Goal: Transaction & Acquisition: Book appointment/travel/reservation

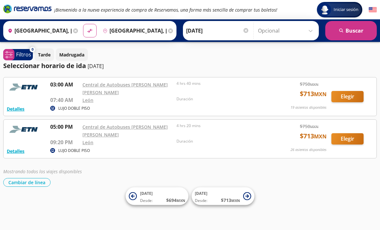
scroll to position [9, 0]
click at [348, 133] on button "Elegir" at bounding box center [348, 138] width 32 height 11
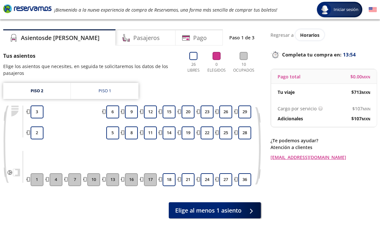
scroll to position [21, 0]
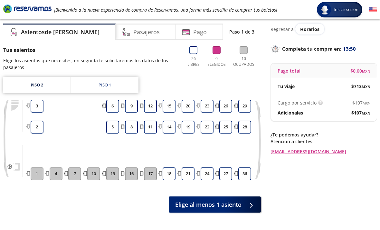
click at [169, 174] on button "18" at bounding box center [169, 173] width 13 height 13
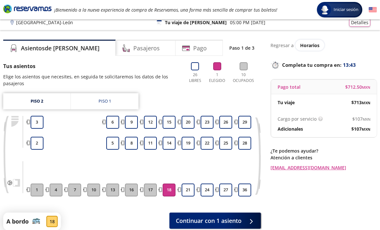
scroll to position [25, 0]
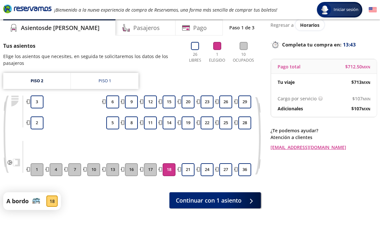
click at [238, 196] on span "Continuar con 1 asiento" at bounding box center [209, 200] width 66 height 9
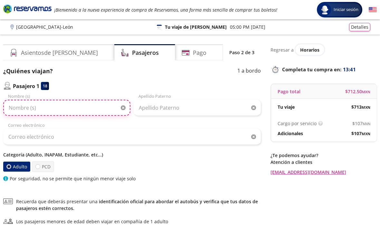
click at [82, 107] on input "Nombre (s)" at bounding box center [66, 108] width 127 height 16
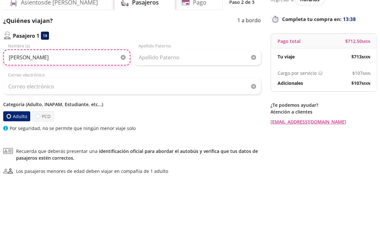
type input "[PERSON_NAME]"
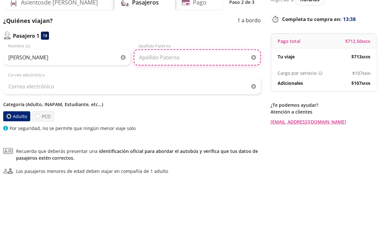
click at [191, 100] on input "Apellido Paterno" at bounding box center [197, 108] width 127 height 16
type input "[PERSON_NAME]"
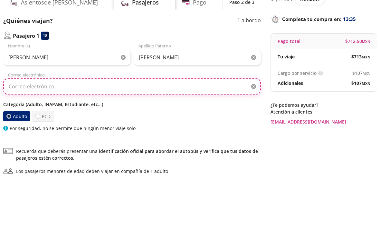
click at [42, 129] on input "Correo electrónico" at bounding box center [132, 137] width 258 height 16
type input "[EMAIL_ADDRESS][DOMAIN_NAME]"
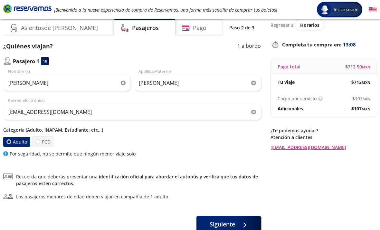
scroll to position [26, 0]
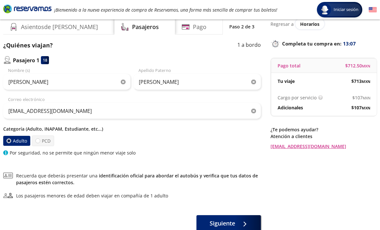
click at [243, 223] on icon at bounding box center [243, 224] width 3 height 5
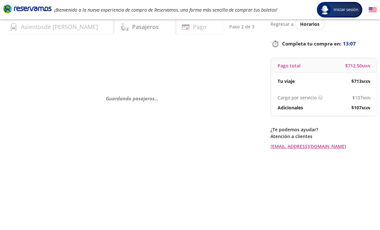
scroll to position [0, 0]
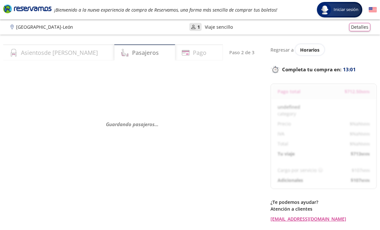
select select "MX"
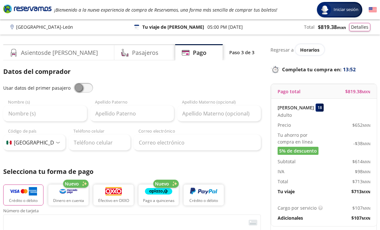
click at [81, 92] on span at bounding box center [83, 88] width 19 height 10
click at [74, 83] on input "checkbox" at bounding box center [74, 83] width 0 height 0
type input "[PERSON_NAME]"
type input "[EMAIL_ADDRESS][DOMAIN_NAME]"
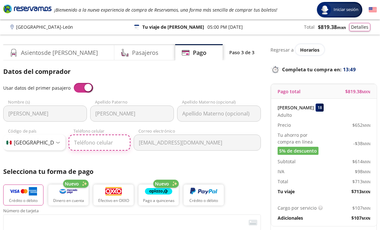
click at [112, 145] on input "Teléfono celular" at bounding box center [100, 142] width 62 height 16
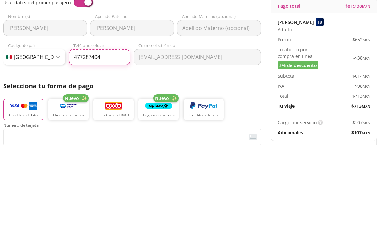
type input "[PHONE_NUMBER]"
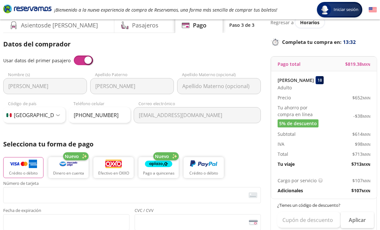
scroll to position [27, 0]
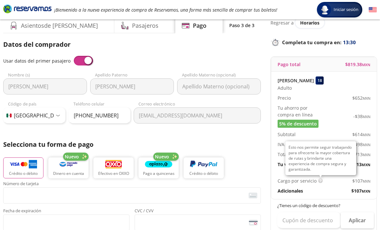
click at [318, 182] on img at bounding box center [320, 180] width 5 height 5
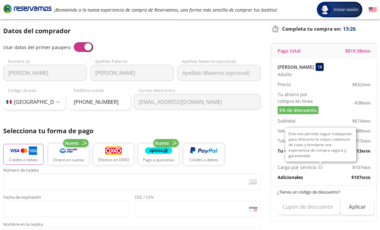
scroll to position [42, 0]
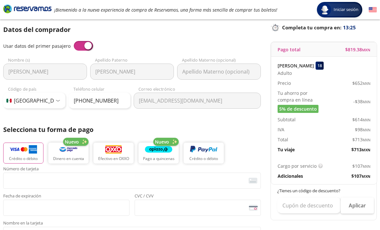
click at [359, 175] on span "$ 107 MXN" at bounding box center [361, 175] width 19 height 7
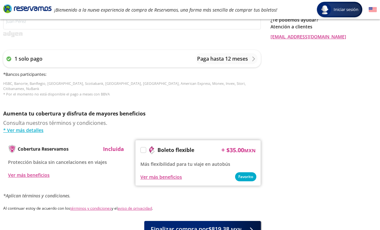
scroll to position [255, 0]
click at [87, 159] on span "Protección básica sin cancelaciones en viajes" at bounding box center [57, 162] width 99 height 6
click at [97, 159] on span "Protección básica sin cancelaciones en viajes" at bounding box center [57, 162] width 99 height 6
click at [116, 145] on p "Incluida" at bounding box center [113, 149] width 21 height 8
click at [111, 145] on p "Incluida" at bounding box center [113, 149] width 21 height 8
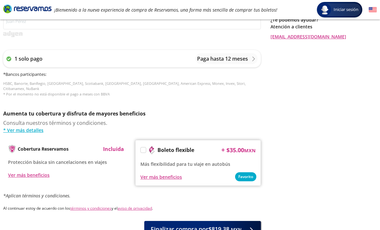
click at [112, 145] on p "Incluida" at bounding box center [113, 149] width 21 height 8
click at [27, 127] on link "* Ver más detalles" at bounding box center [132, 130] width 258 height 7
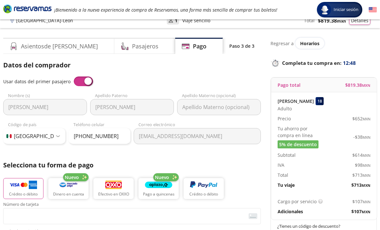
scroll to position [0, 0]
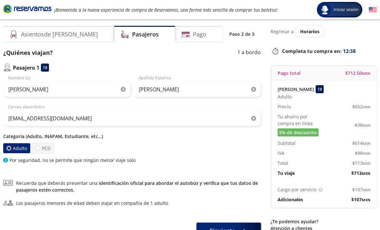
scroll to position [19, 0]
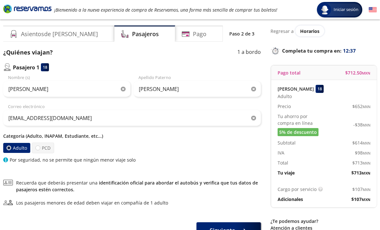
click at [283, 188] on p "Cargo por servicio" at bounding box center [297, 189] width 39 height 7
click at [285, 199] on p "Adicionales" at bounding box center [290, 199] width 25 height 7
click at [303, 188] on p "Cargo por servicio" at bounding box center [297, 189] width 39 height 7
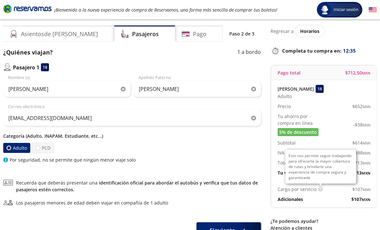
click at [318, 190] on img at bounding box center [320, 189] width 5 height 5
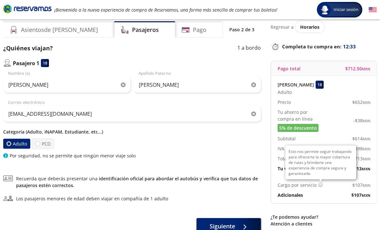
scroll to position [35, 0]
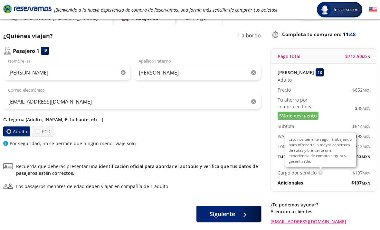
click at [317, 167] on div "Esto nos permite seguir trabajando para ofrecerte la mayor cobertura de rutas y…" at bounding box center [320, 150] width 71 height 34
click at [326, 141] on p "Esto nos permite seguir trabajando para ofrecerte la mayor cobertura de rutas y…" at bounding box center [321, 149] width 64 height 27
click at [327, 152] on p "Esto nos permite seguir trabajando para ofrecerte la mayor cobertura de rutas y…" at bounding box center [321, 149] width 64 height 27
click at [302, 183] on p "Adicionales" at bounding box center [290, 182] width 25 height 7
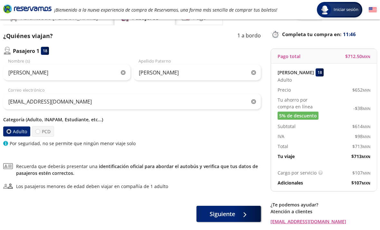
click at [354, 182] on span "$ 107 MXN" at bounding box center [361, 182] width 19 height 7
click at [362, 183] on small "MXN" at bounding box center [366, 182] width 9 height 5
click at [239, 212] on div at bounding box center [243, 214] width 10 height 8
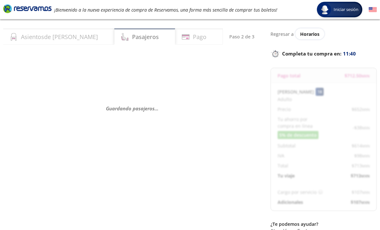
scroll to position [16, 0]
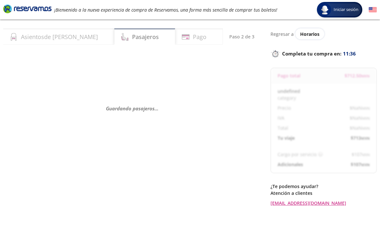
select select "MX"
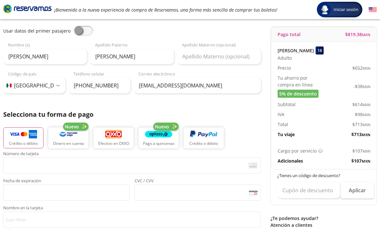
scroll to position [57, 0]
click at [360, 159] on span "$ 107 MXN" at bounding box center [361, 160] width 19 height 7
click at [321, 151] on img at bounding box center [320, 150] width 5 height 5
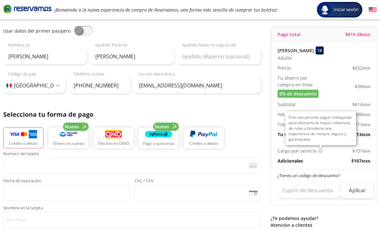
click at [325, 131] on p "Esto nos permite seguir trabajando para ofrecerte la mayor cobertura de rutas y…" at bounding box center [321, 127] width 64 height 27
click at [308, 136] on p "Esto nos permite seguir trabajando para ofrecerte la mayor cobertura de rutas y…" at bounding box center [321, 127] width 64 height 27
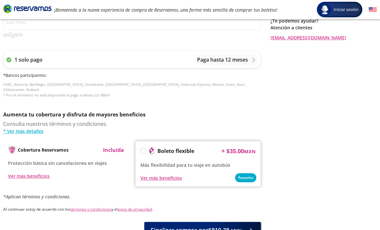
scroll to position [254, 0]
click at [115, 146] on p "Incluida" at bounding box center [113, 150] width 21 height 8
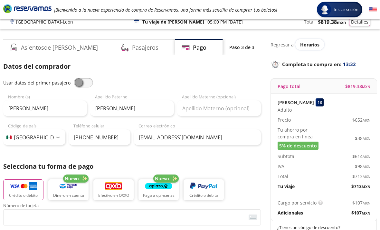
scroll to position [0, 0]
